Goal: Entertainment & Leisure: Consume media (video, audio)

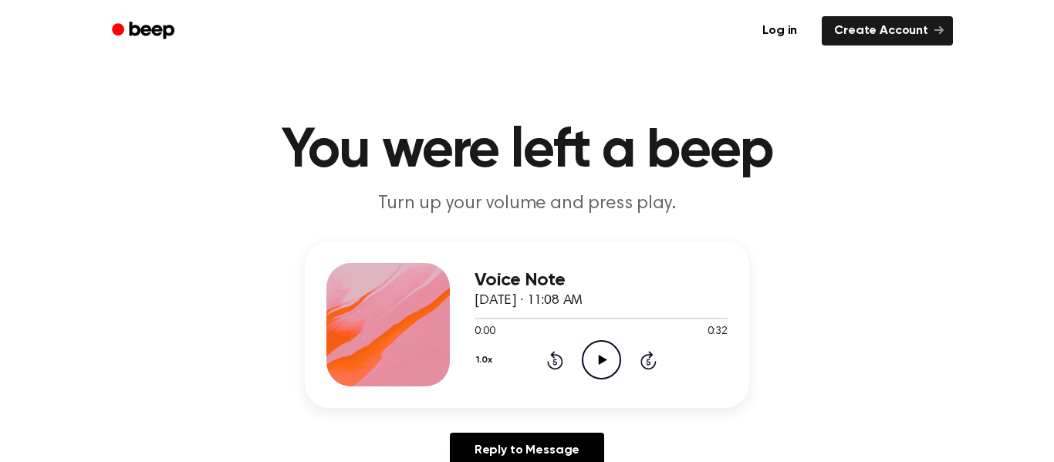
click at [599, 364] on icon "Play Audio" at bounding box center [601, 359] width 39 height 39
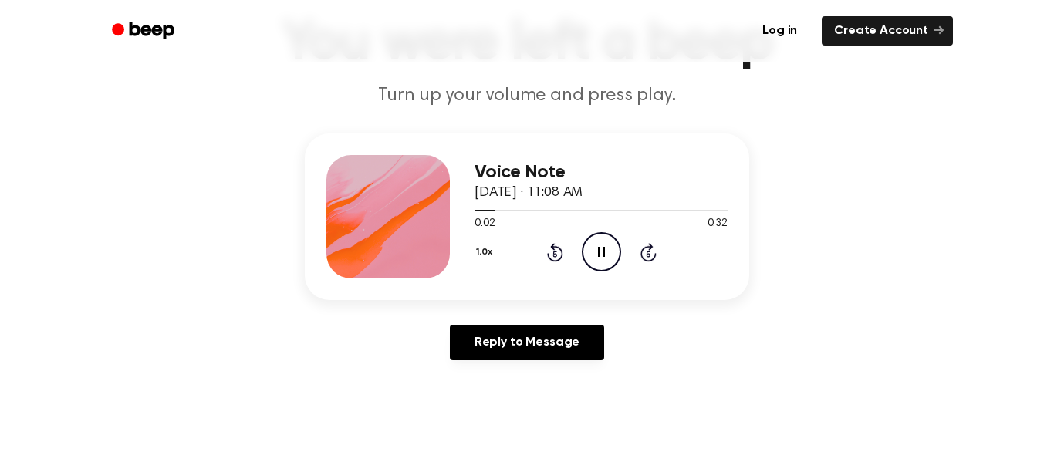
scroll to position [110, 0]
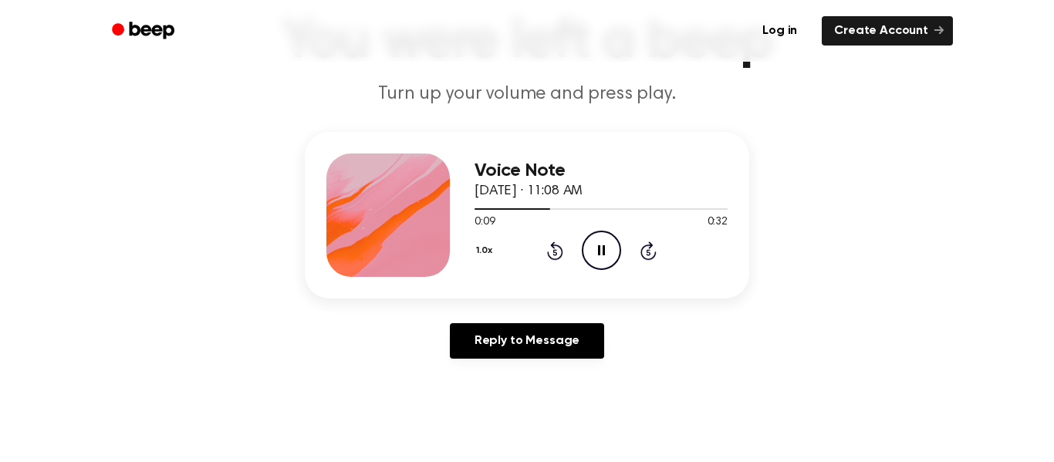
click at [594, 266] on icon "Pause Audio" at bounding box center [601, 250] width 39 height 39
click at [558, 255] on icon "Rewind 5 seconds" at bounding box center [554, 251] width 17 height 20
drag, startPoint x: 748, startPoint y: 65, endPoint x: 761, endPoint y: 69, distance: 13.7
click at [761, 69] on h1 "You were left a beep" at bounding box center [527, 42] width 790 height 56
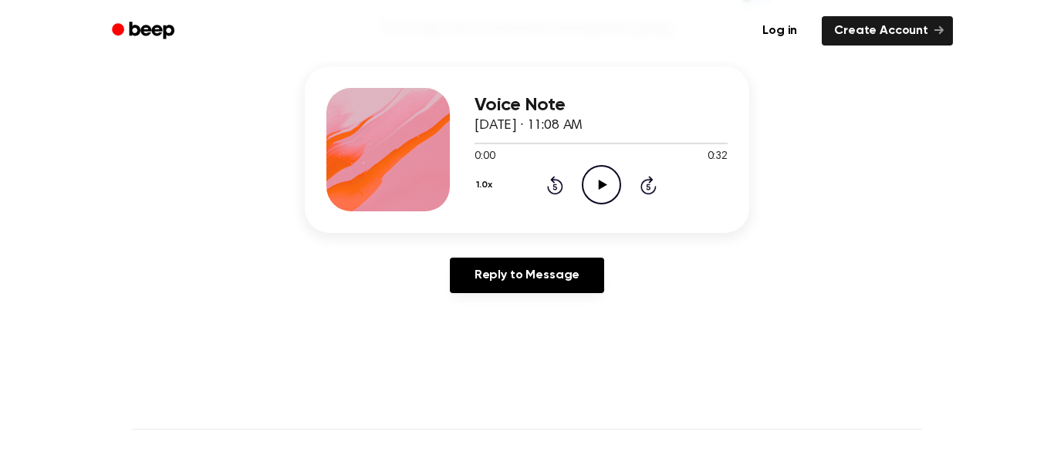
scroll to position [0, 0]
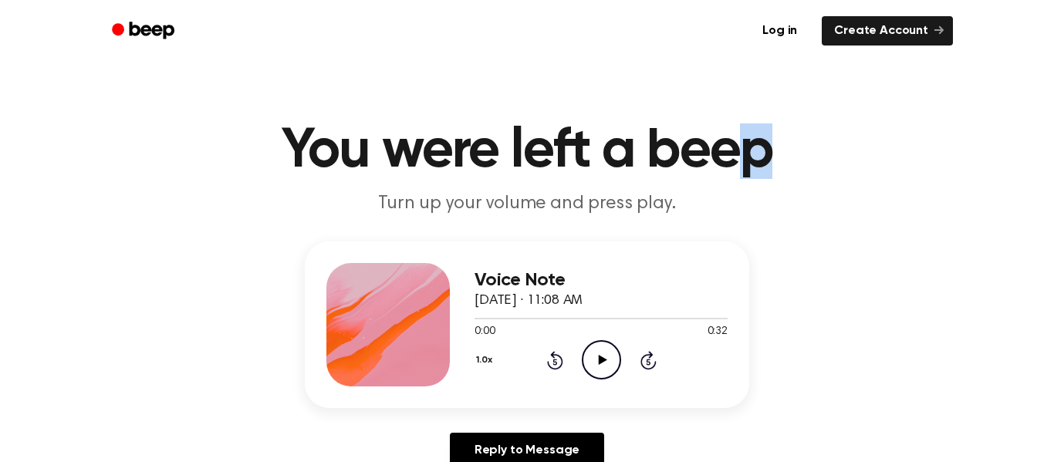
click at [799, 416] on div "Voice Note [DATE] · 11:08 AM 0:00 0:32 Your browser does not support the [objec…" at bounding box center [527, 360] width 1016 height 239
click at [616, 362] on icon "Play Audio" at bounding box center [601, 359] width 39 height 39
click at [616, 362] on icon "Pause Audio" at bounding box center [601, 359] width 39 height 39
click at [546, 349] on div "1.0x Rewind 5 seconds Play Audio Skip 5 seconds" at bounding box center [600, 359] width 253 height 39
click at [553, 356] on icon at bounding box center [555, 360] width 16 height 19
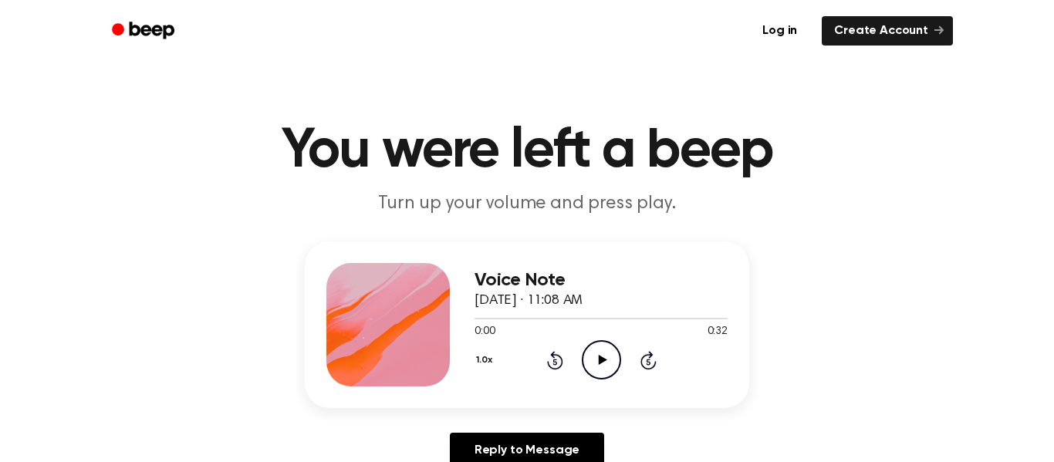
click at [605, 348] on icon "Play Audio" at bounding box center [601, 359] width 39 height 39
click at [602, 359] on icon "Pause Audio" at bounding box center [601, 359] width 39 height 39
click at [600, 356] on icon "Play Audio" at bounding box center [601, 359] width 39 height 39
click at [604, 348] on icon "Pause Audio" at bounding box center [601, 359] width 39 height 39
click at [562, 354] on icon "Rewind 5 seconds" at bounding box center [554, 360] width 17 height 20
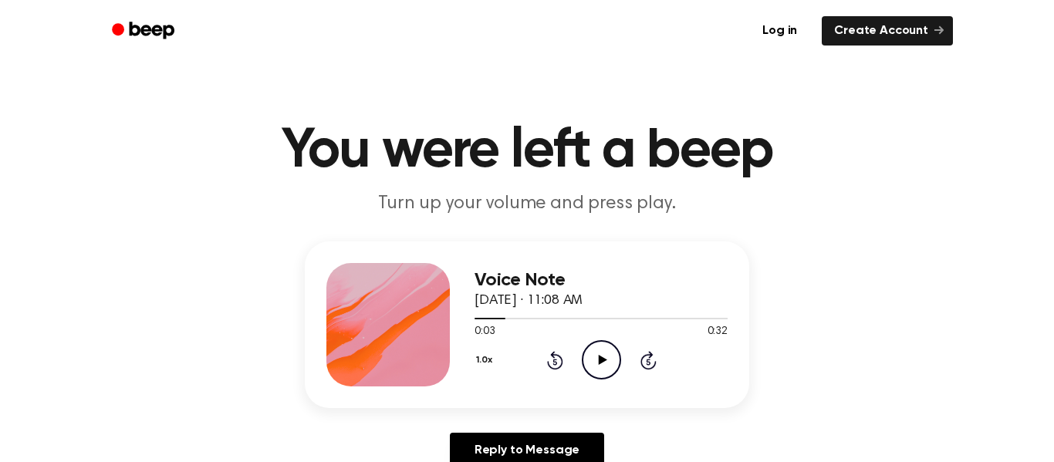
click at [561, 356] on icon "Rewind 5 seconds" at bounding box center [554, 360] width 17 height 20
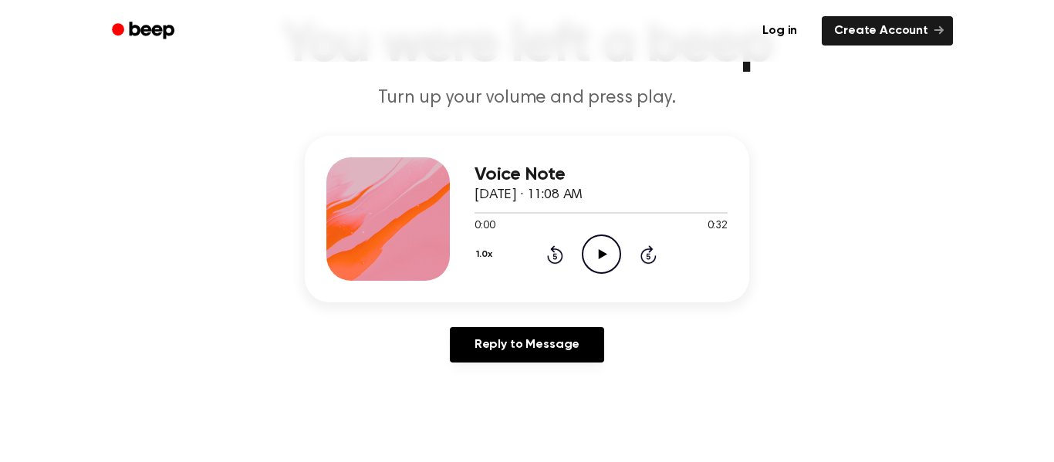
scroll to position [106, 0]
click at [369, 219] on div at bounding box center [387, 218] width 123 height 123
drag, startPoint x: 369, startPoint y: 219, endPoint x: 448, endPoint y: 245, distance: 83.7
click at [448, 245] on div at bounding box center [387, 218] width 123 height 123
click at [278, 363] on div "Voice Note [DATE] · 11:08 AM 0:00 0:32 Your browser does not support the [objec…" at bounding box center [527, 254] width 1016 height 239
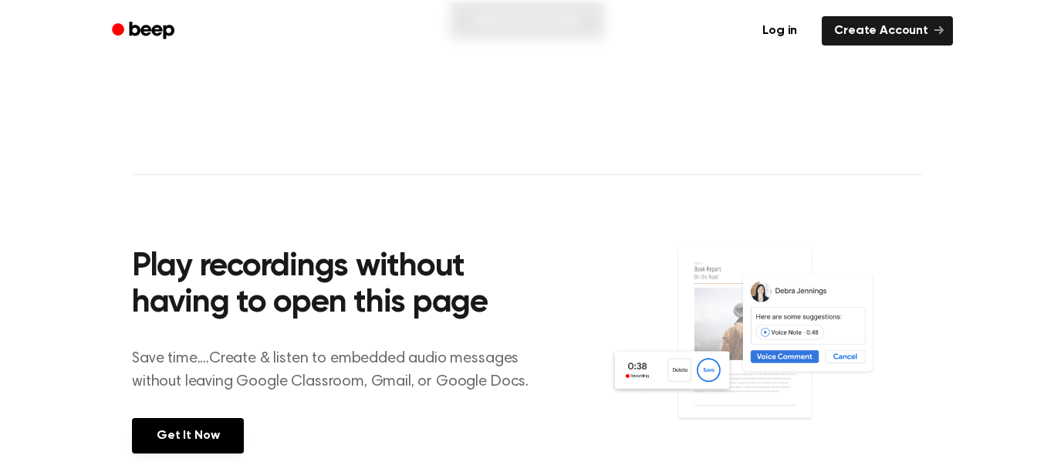
scroll to position [0, 0]
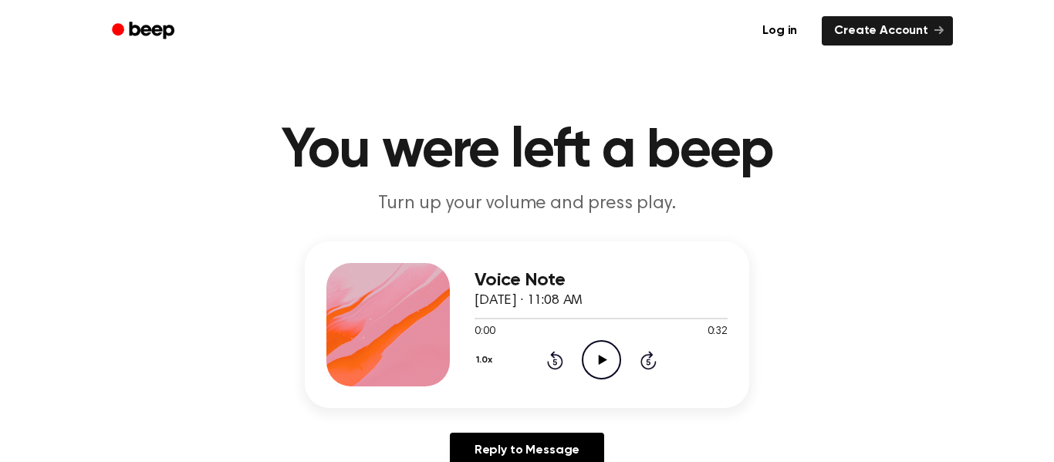
click at [146, 34] on icon "Beep" at bounding box center [152, 30] width 45 height 17
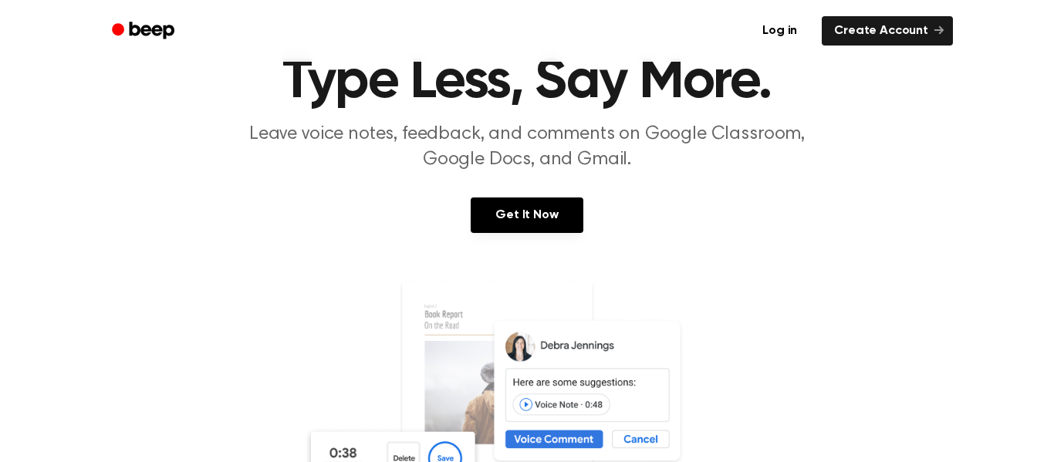
scroll to position [72, 0]
